Goal: Register for event/course

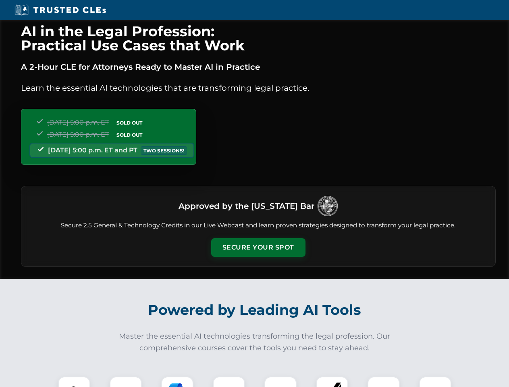
click at [258, 248] on button "Secure Your Spot" at bounding box center [258, 247] width 94 height 19
click at [74, 382] on img at bounding box center [73, 392] width 23 height 23
click at [126, 382] on div at bounding box center [126, 393] width 32 height 32
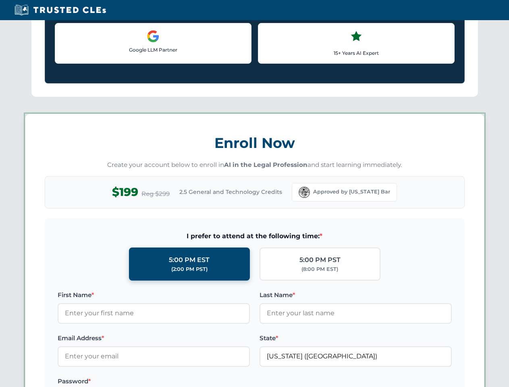
click at [229, 382] on label "Password *" at bounding box center [154, 382] width 192 height 10
